Goal: Find specific page/section: Find specific page/section

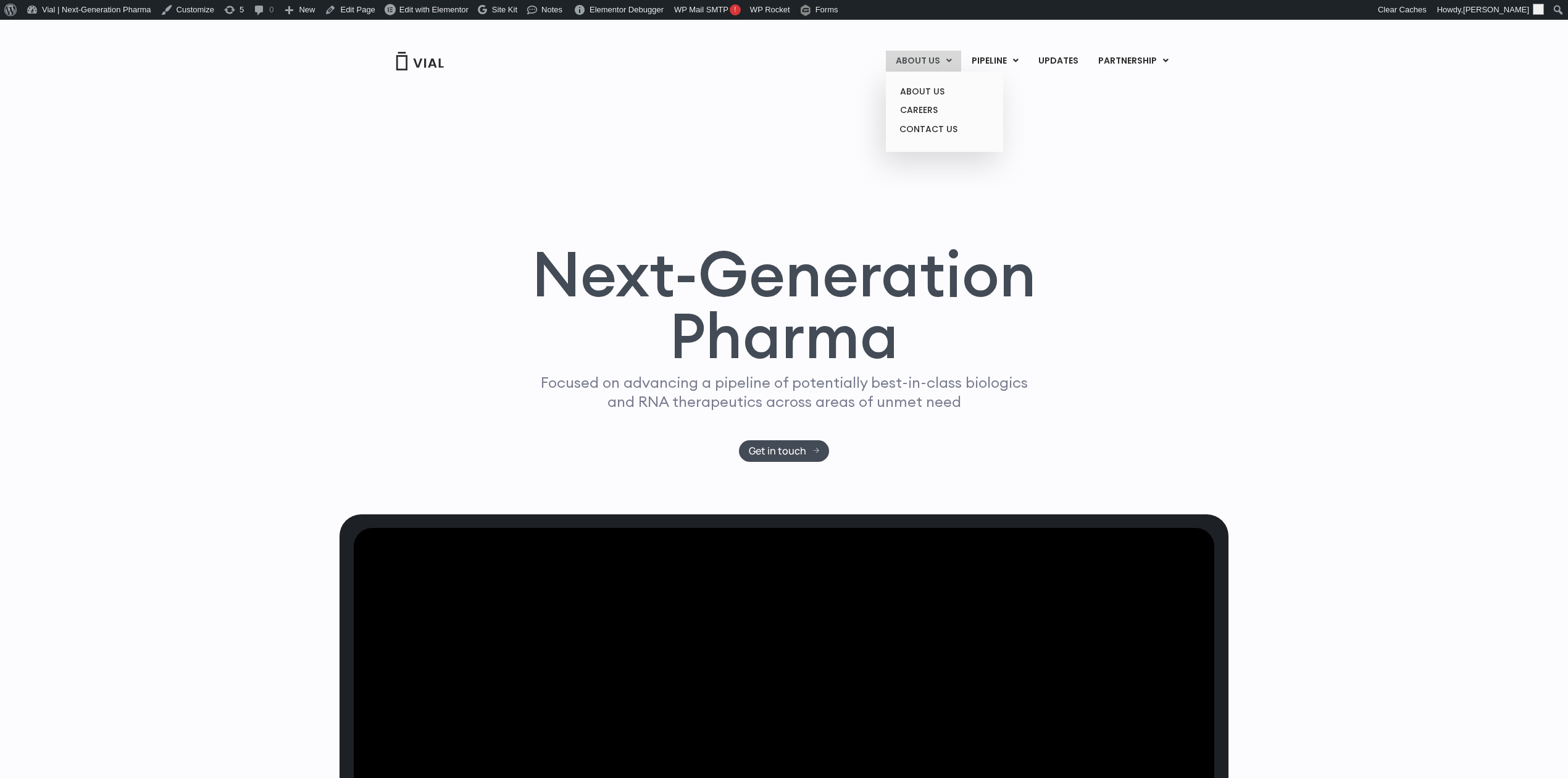
click at [911, 68] on link "ABOUT US" at bounding box center [923, 61] width 75 height 21
click at [921, 70] on link "ABOUT US" at bounding box center [923, 61] width 75 height 21
click at [933, 92] on link "ABOUT US" at bounding box center [944, 91] width 108 height 19
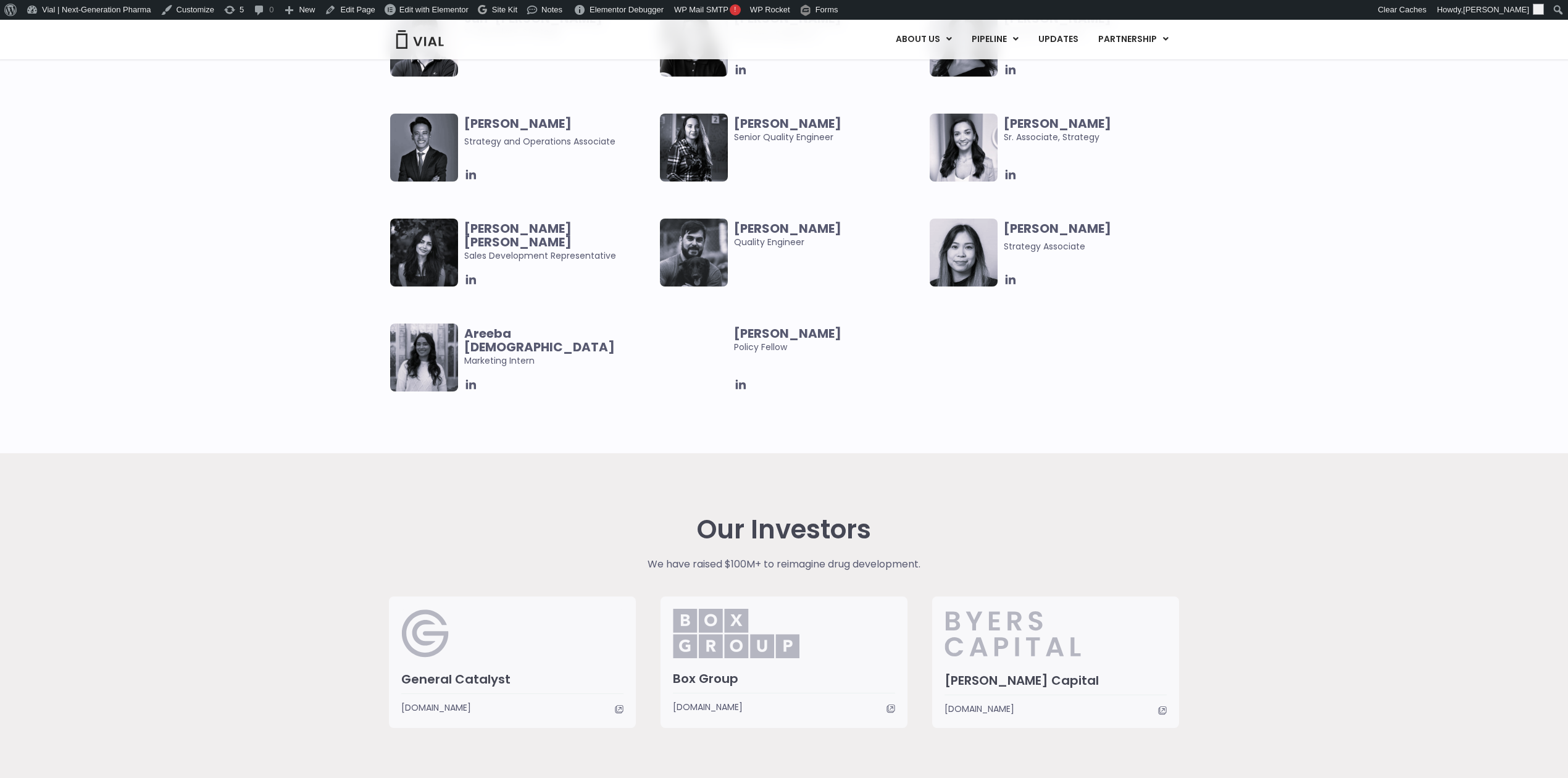
scroll to position [2435, 0]
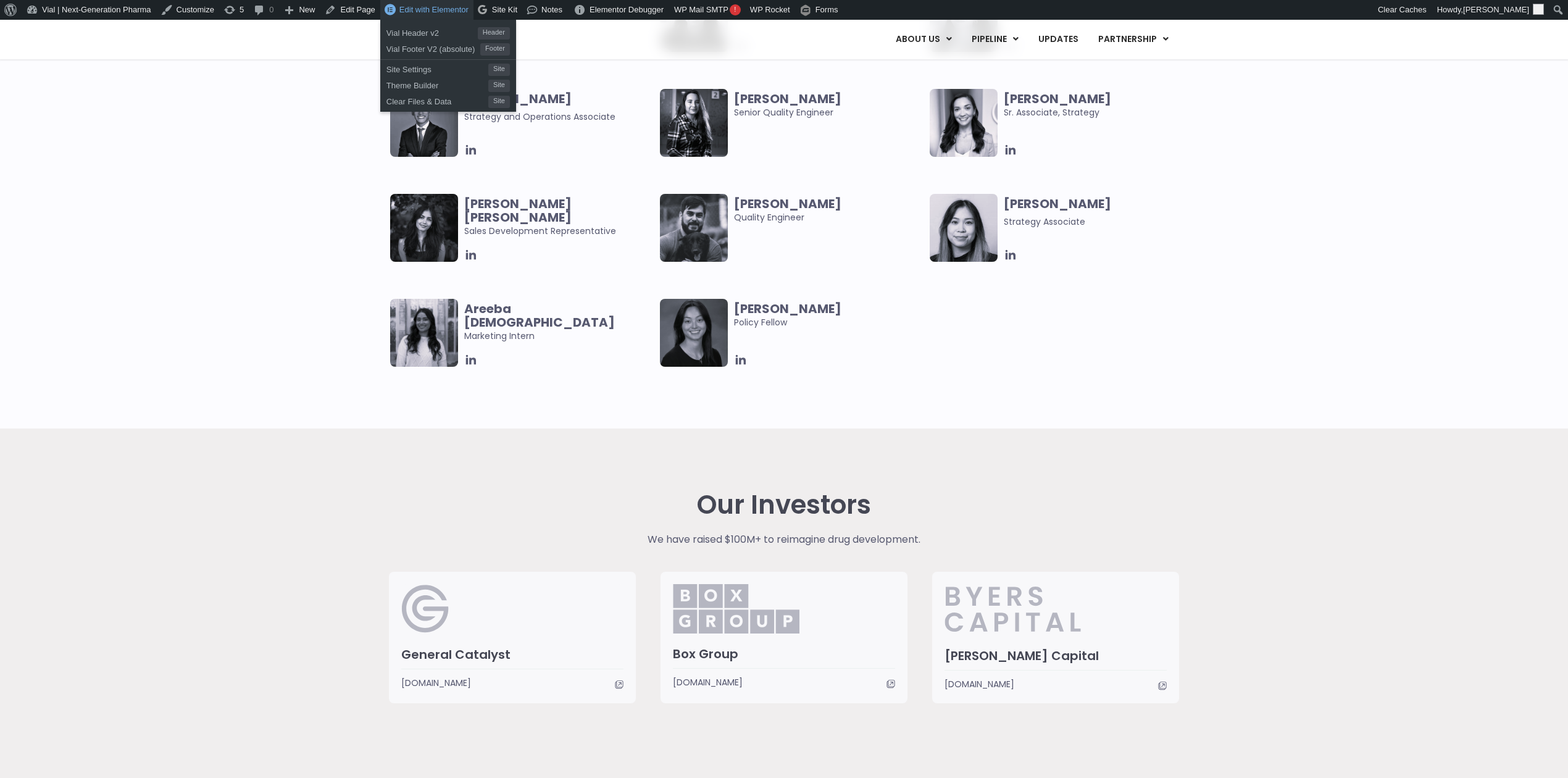
click at [399, 16] on link "Edit with Elementor" at bounding box center [427, 10] width 93 height 20
